Goal: Information Seeking & Learning: Learn about a topic

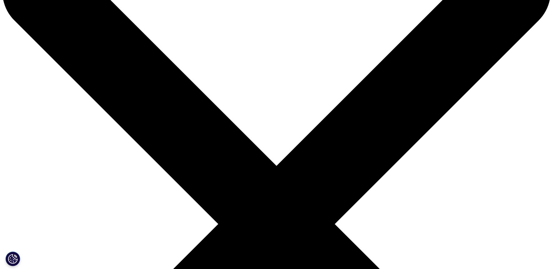
scroll to position [87, 0]
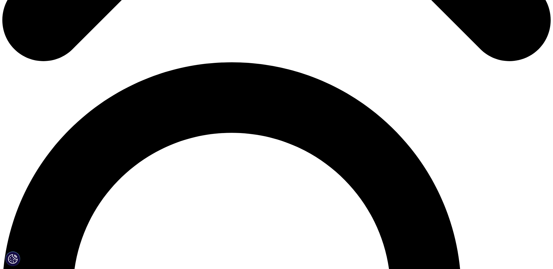
scroll to position [525, 0]
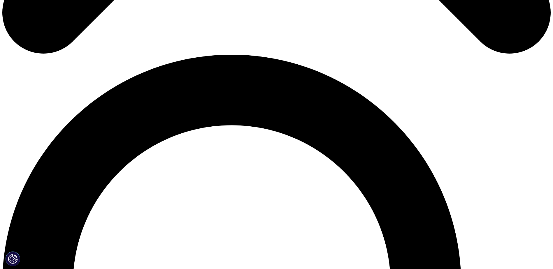
scroll to position [496, 0]
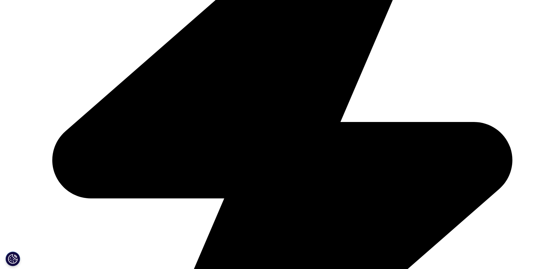
scroll to position [1925, 0]
